Goal: Information Seeking & Learning: Understand process/instructions

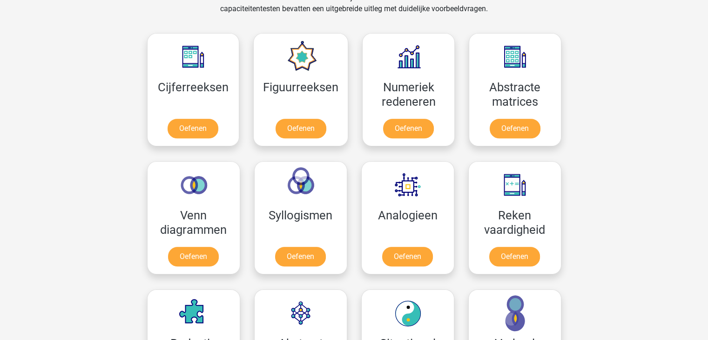
scroll to position [408, 0]
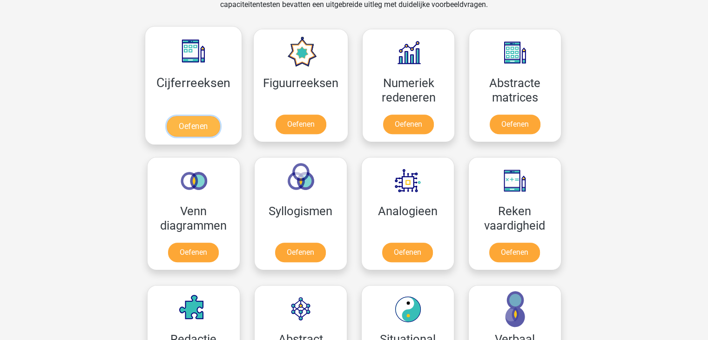
click at [190, 122] on link "Oefenen" at bounding box center [193, 126] width 53 height 20
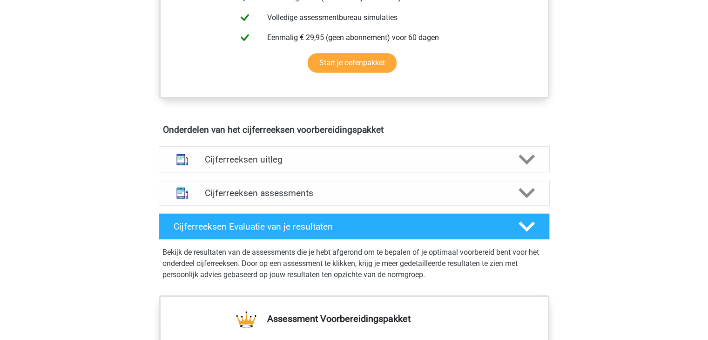
scroll to position [447, 0]
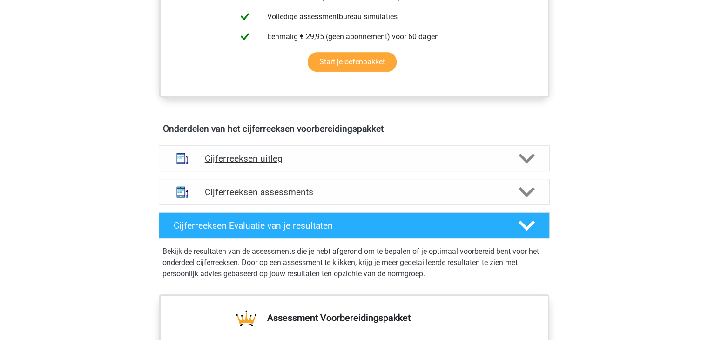
click at [209, 164] on h4 "Cijferreeksen uitleg" at bounding box center [354, 158] width 299 height 11
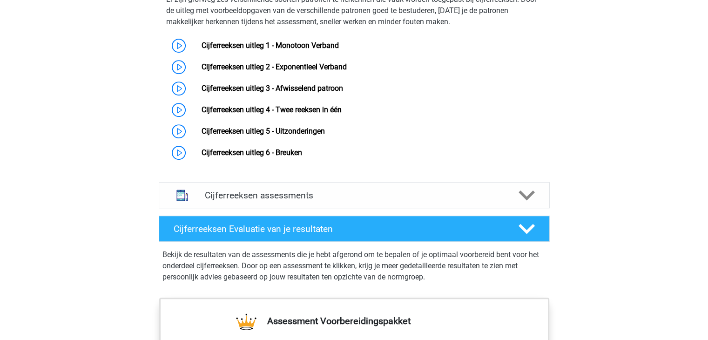
scroll to position [628, 0]
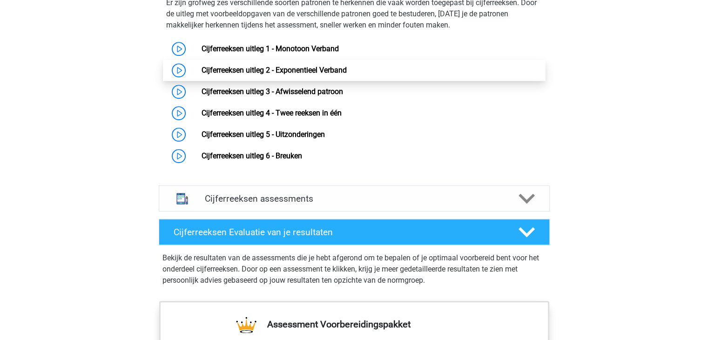
click at [296, 75] on link "Cijferreeksen uitleg 2 - Exponentieel Verband" at bounding box center [274, 70] width 145 height 9
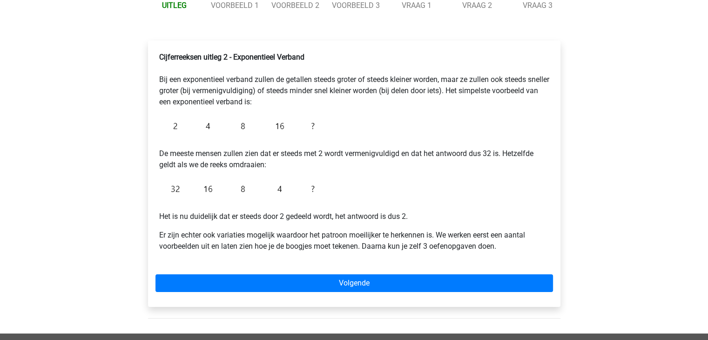
scroll to position [121, 0]
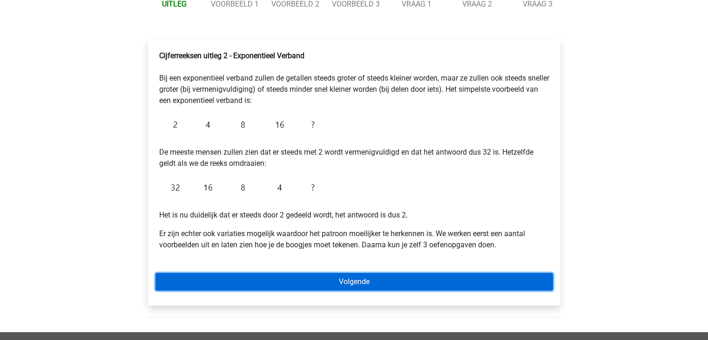
click at [278, 281] on link "Volgende" at bounding box center [355, 282] width 398 height 18
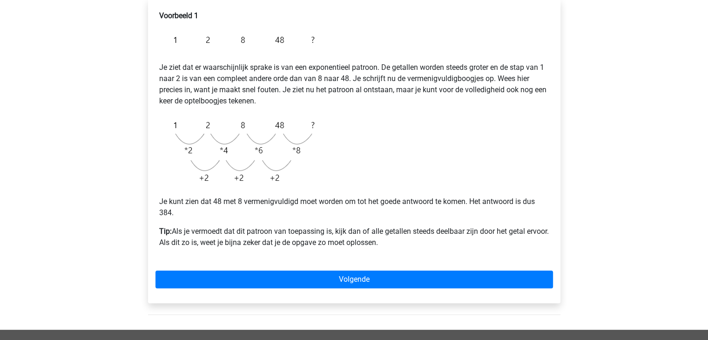
scroll to position [161, 0]
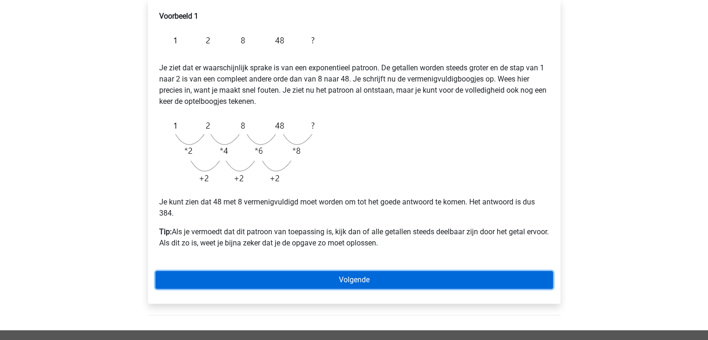
click at [364, 277] on link "Volgende" at bounding box center [355, 280] width 398 height 18
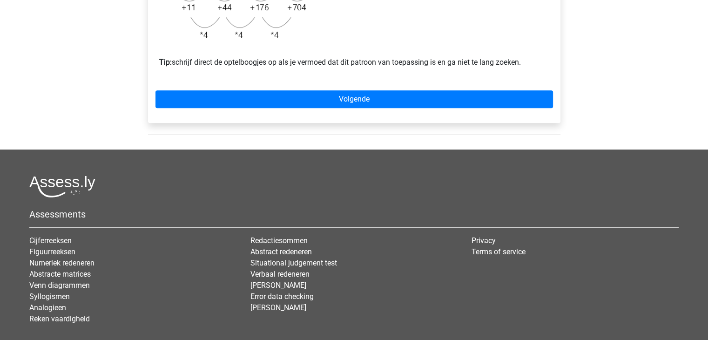
scroll to position [383, 0]
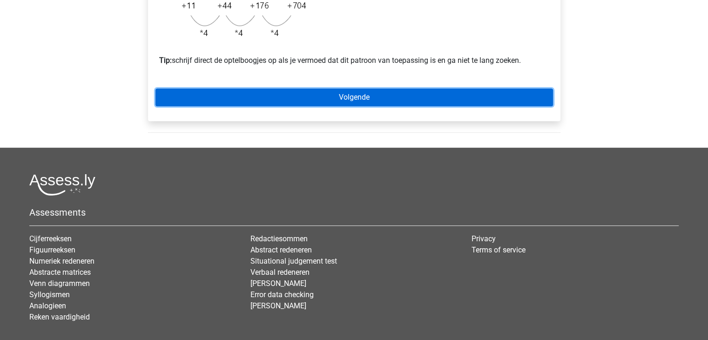
click at [348, 106] on link "Volgende" at bounding box center [355, 97] width 398 height 18
